Goal: Task Accomplishment & Management: Manage account settings

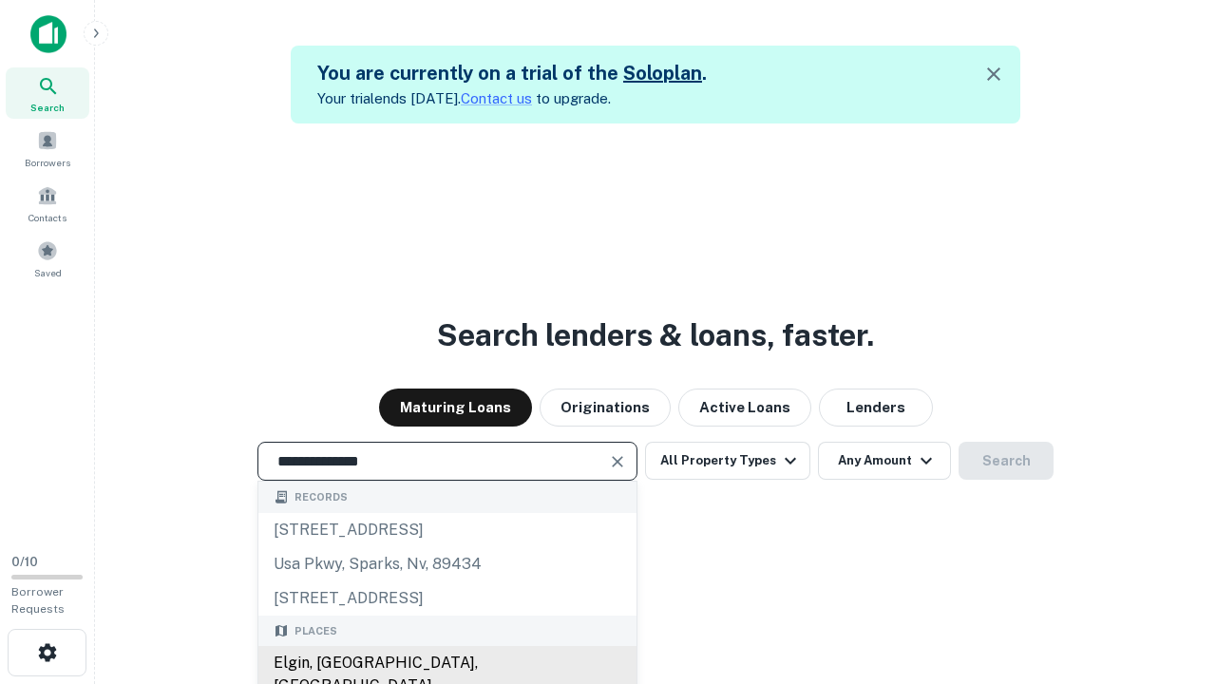
click at [446, 663] on div "Elgin, [GEOGRAPHIC_DATA], [GEOGRAPHIC_DATA]" at bounding box center [447, 674] width 378 height 57
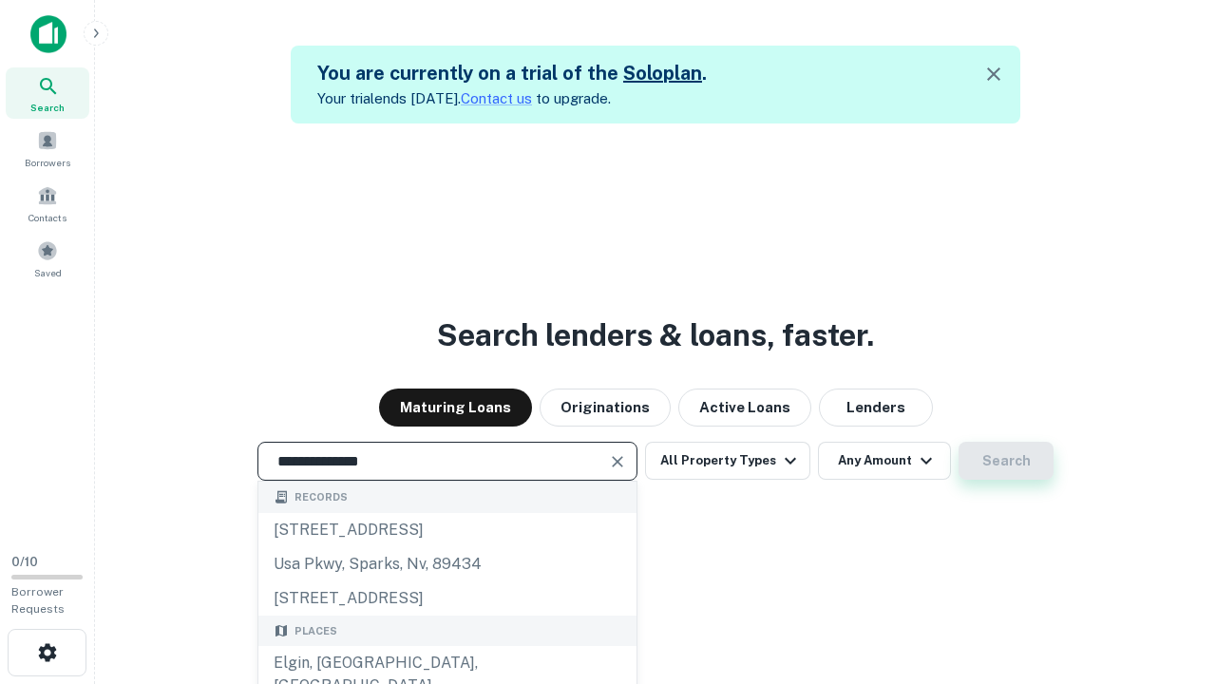
type input "**********"
click at [958, 442] on button "Search" at bounding box center [1005, 461] width 95 height 38
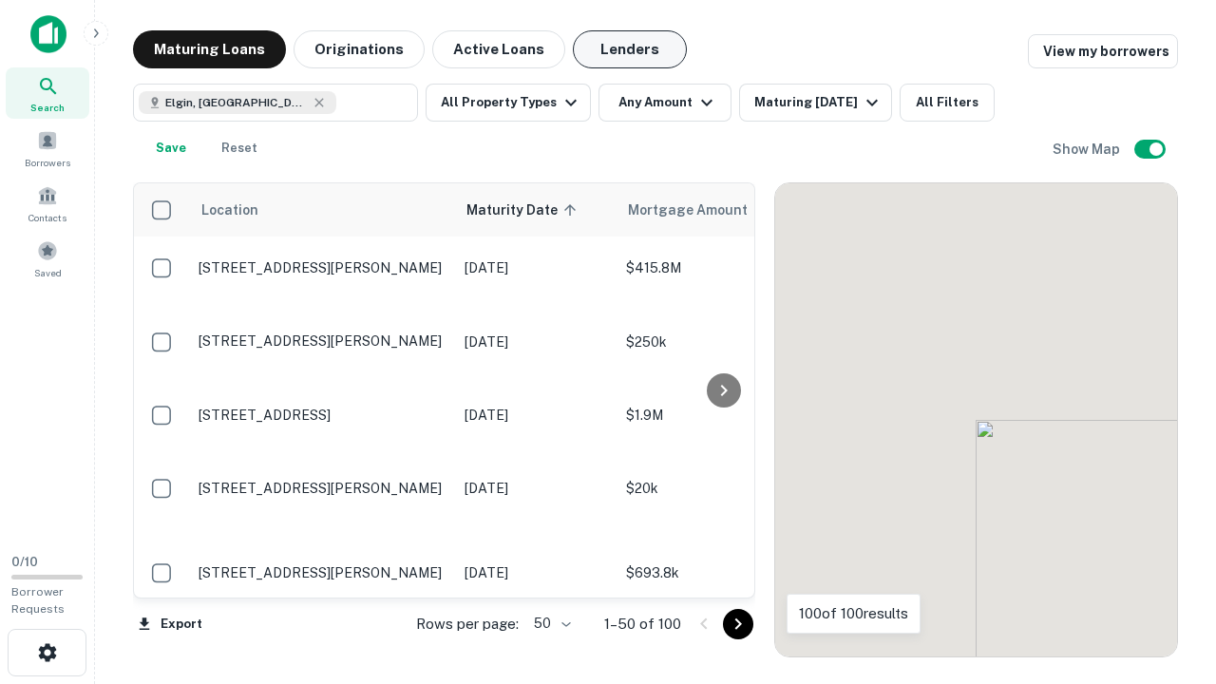
click at [630, 49] on button "Lenders" at bounding box center [630, 49] width 114 height 38
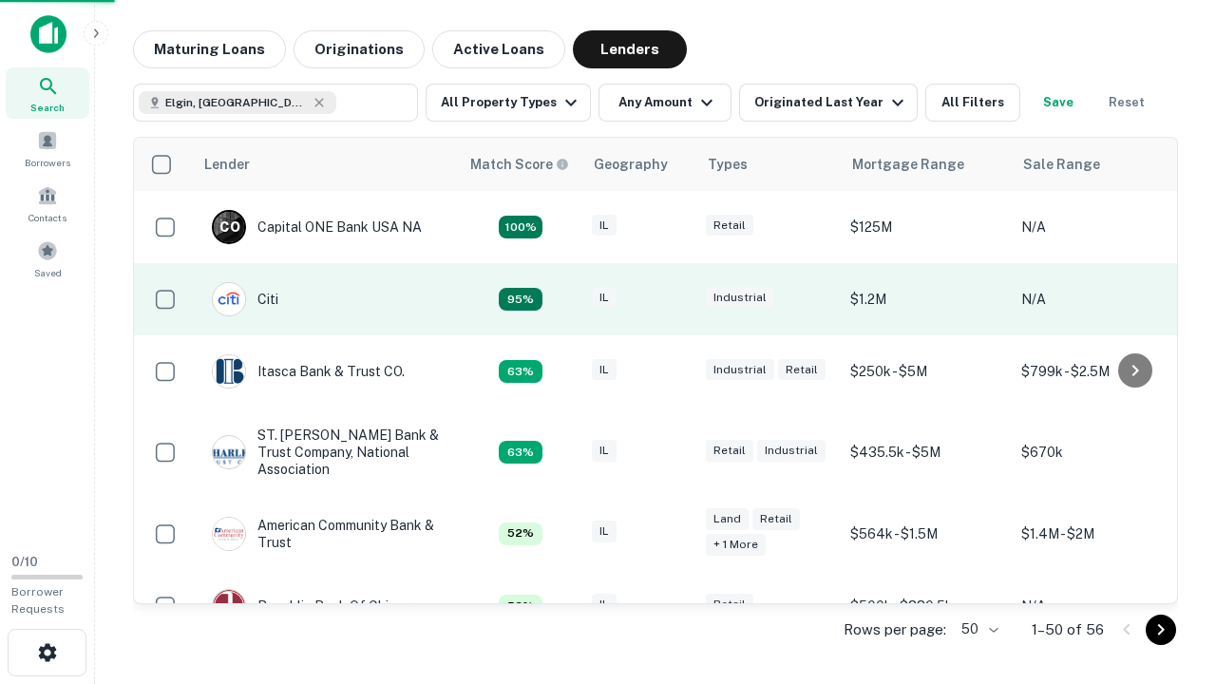
click at [674, 299] on div "IL" at bounding box center [639, 300] width 95 height 26
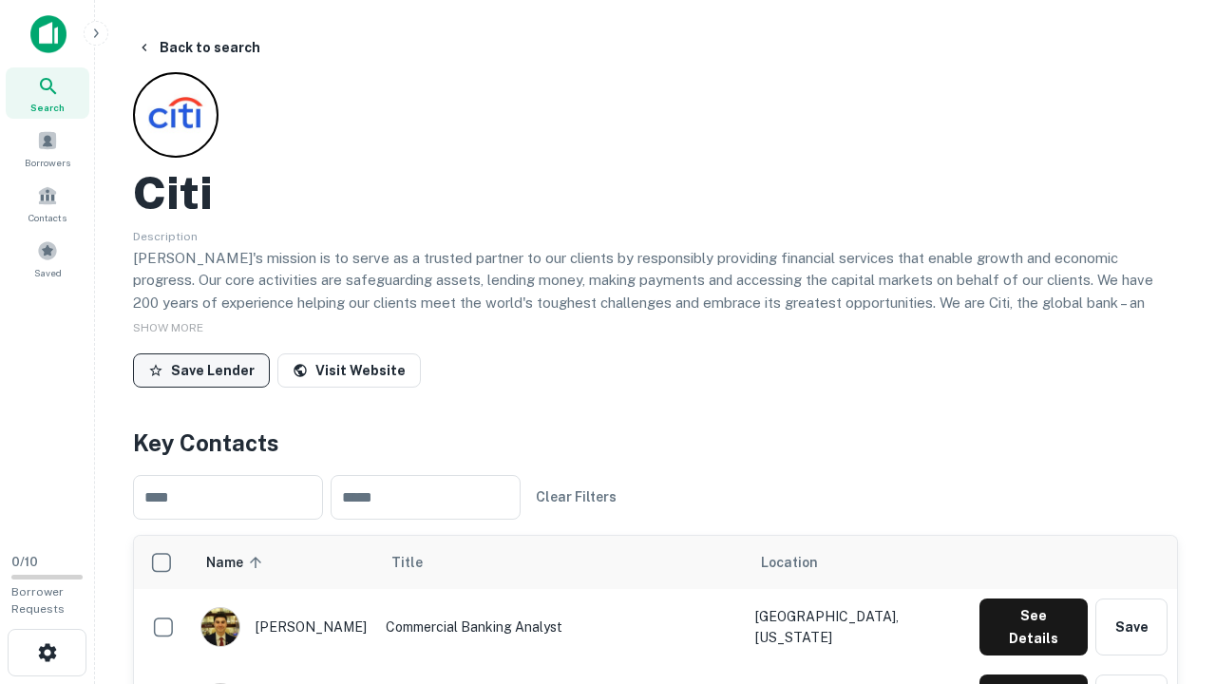
click at [201, 370] on button "Save Lender" at bounding box center [201, 370] width 137 height 34
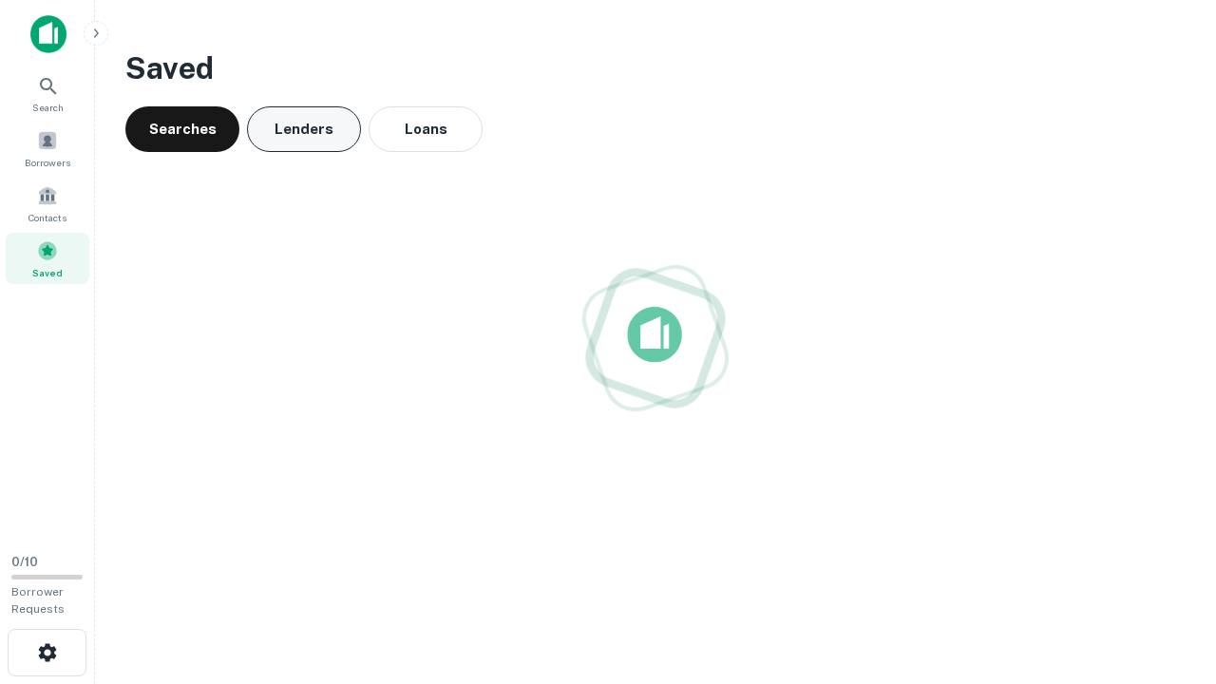
click at [304, 129] on button "Lenders" at bounding box center [304, 129] width 114 height 46
